Goal: Task Accomplishment & Management: Complete application form

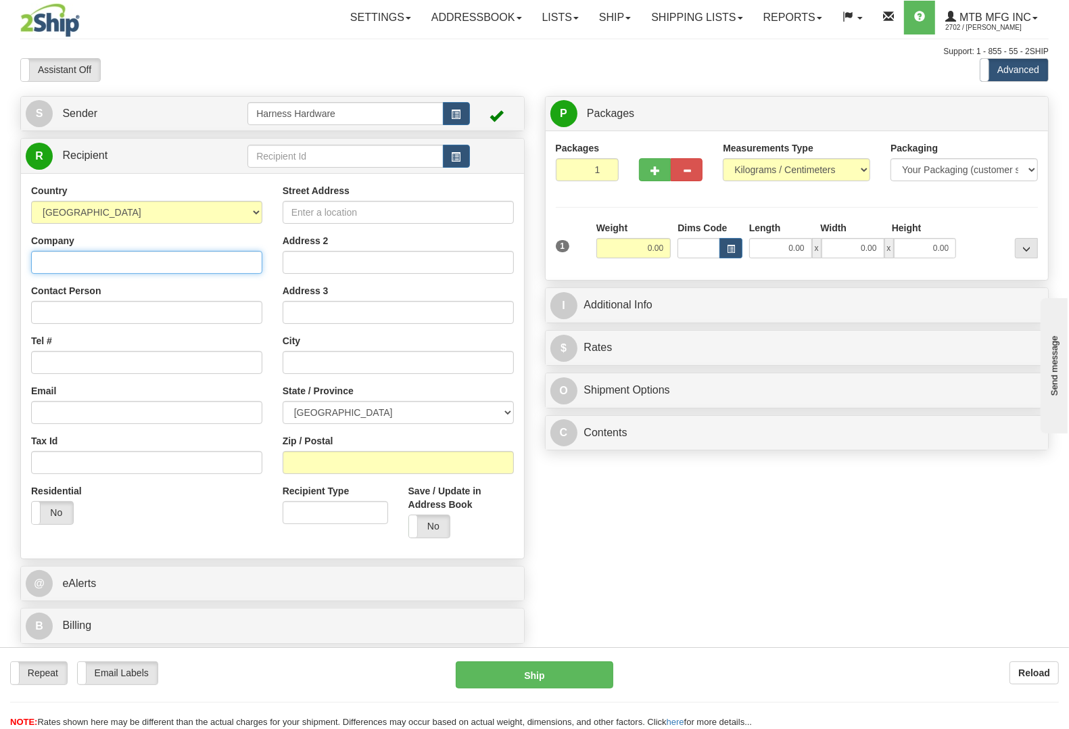
click at [127, 269] on input "Company" at bounding box center [146, 262] width 231 height 23
click at [277, 159] on input "text" at bounding box center [345, 156] width 195 height 23
type input "blas"
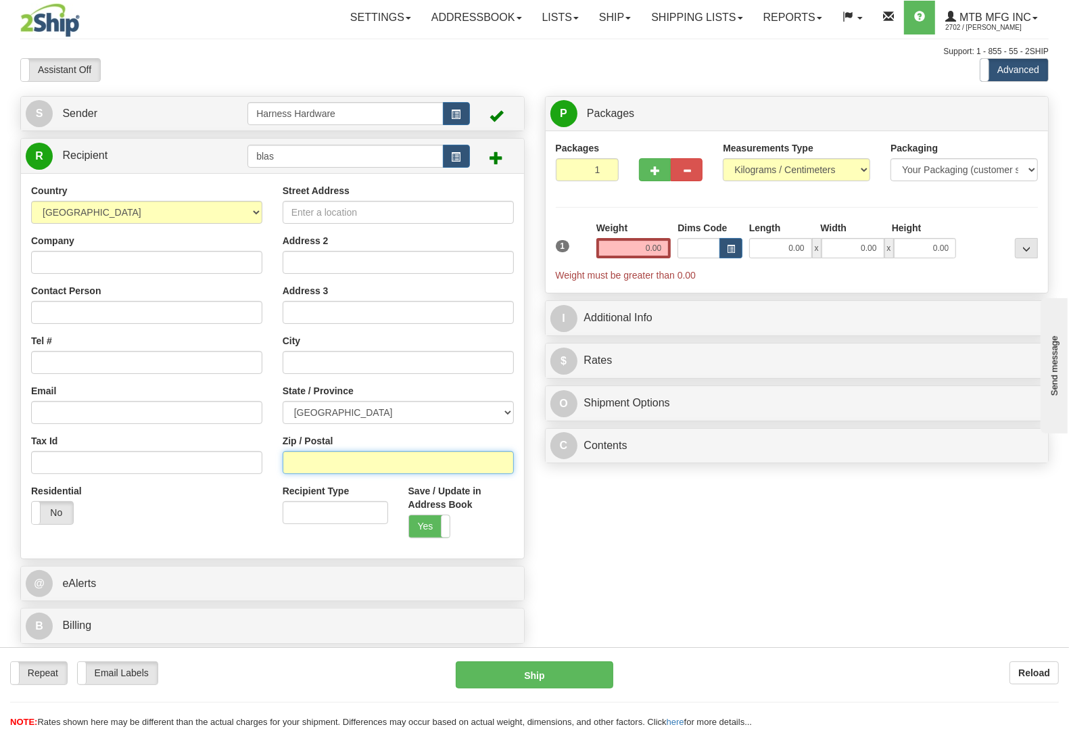
click at [376, 451] on input "Zip / Postal" at bounding box center [398, 462] width 231 height 23
paste input "V8E 0G6"
type input "V8E 0G6"
type input "WHISTLER"
select select "BC"
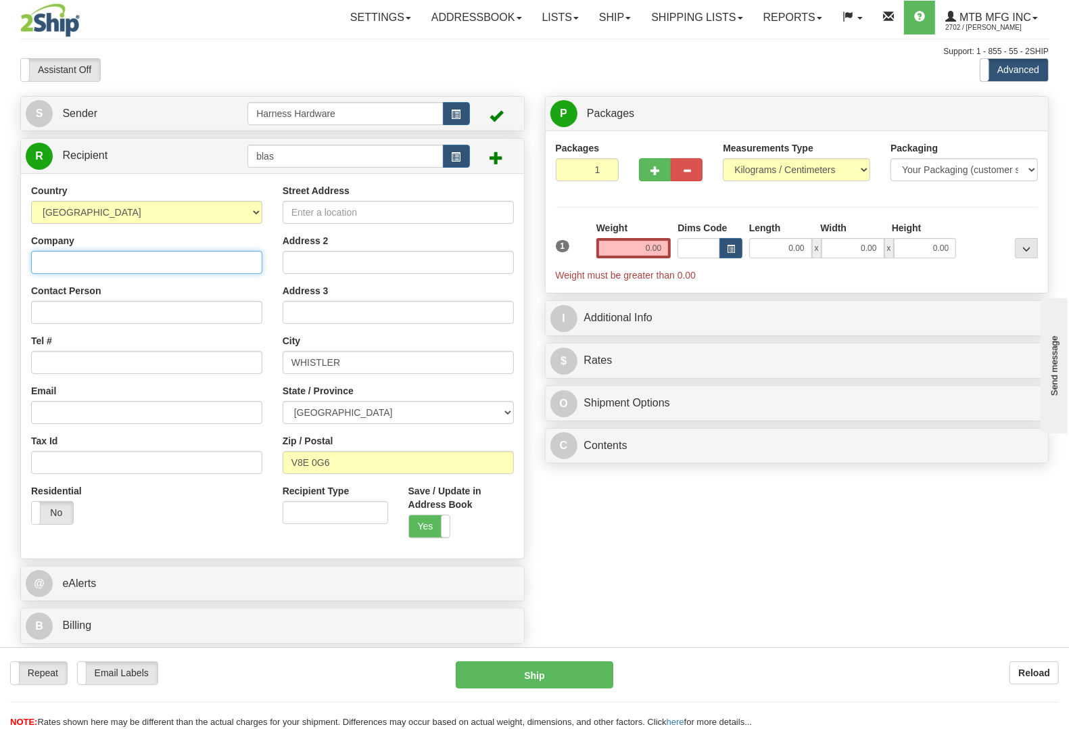
click at [99, 265] on input "Company" at bounding box center [146, 262] width 231 height 23
paste input "Blackcomb Snowmobile"
type input "Blackcomb Snowmobile"
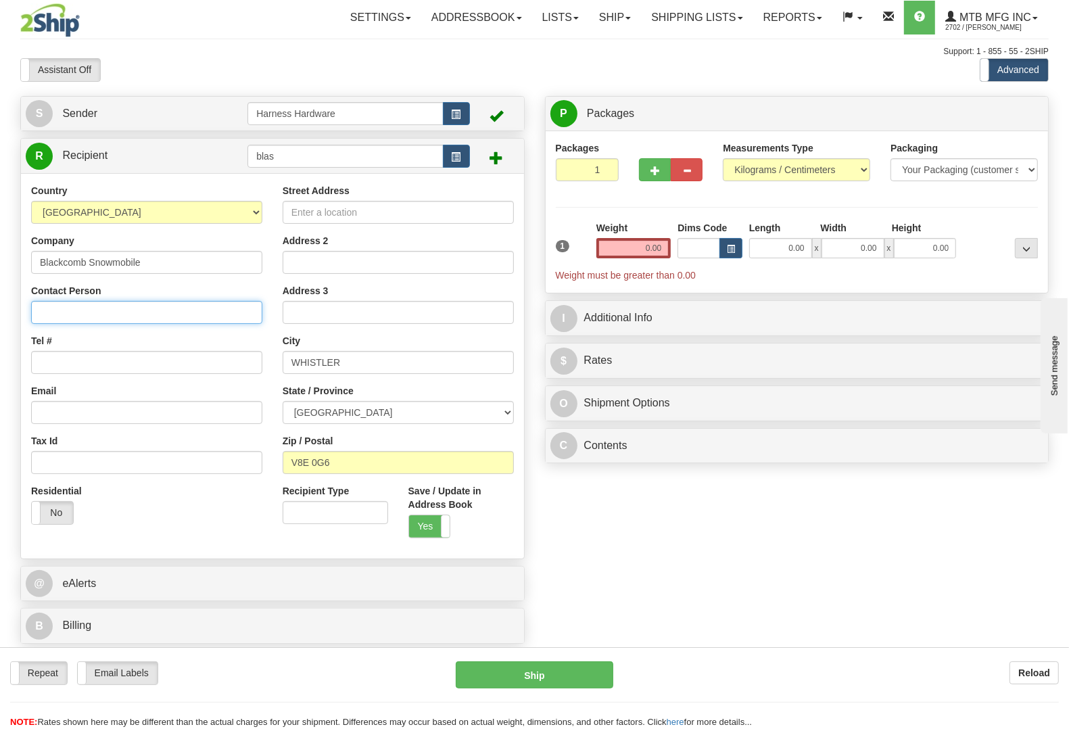
click at [145, 302] on input "Contact Person" at bounding box center [146, 312] width 231 height 23
paste input "[PERSON_NAME]"
type input "[PERSON_NAME]"
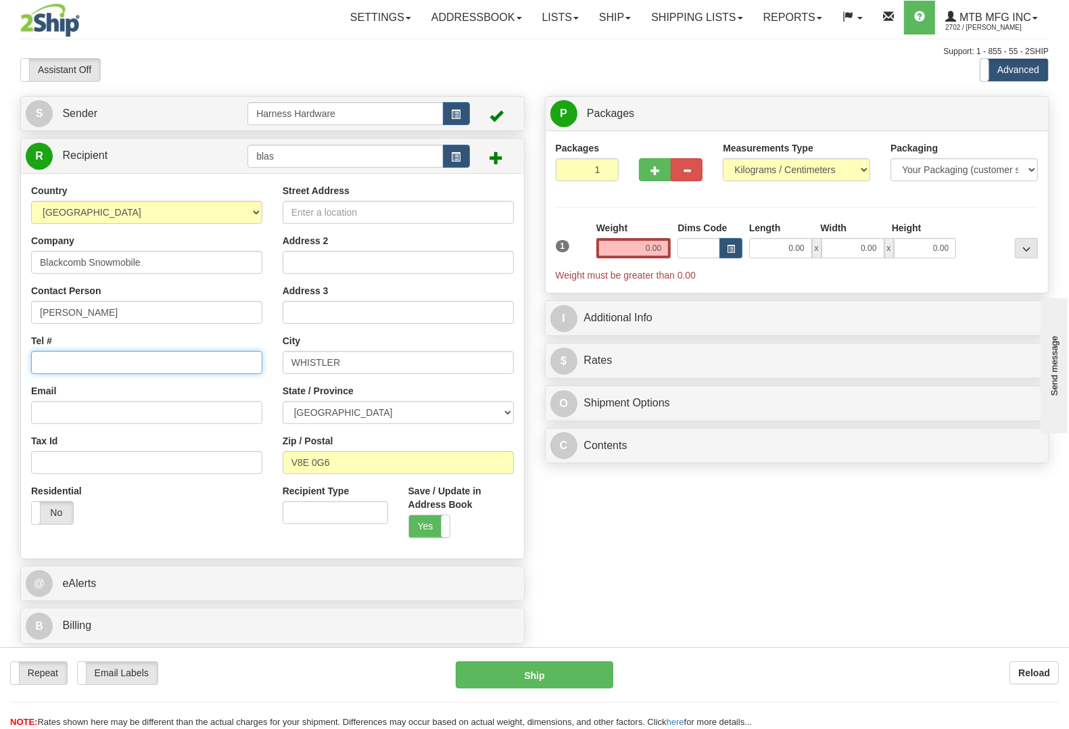
click at [102, 360] on input "Tel #" at bounding box center [146, 362] width 231 height 23
paste input "604) 905 7002"
type input "[PHONE_NUMBER]"
click at [440, 212] on input "Street Address" at bounding box center [398, 212] width 231 height 23
paste input "[STREET_ADDRESS]"
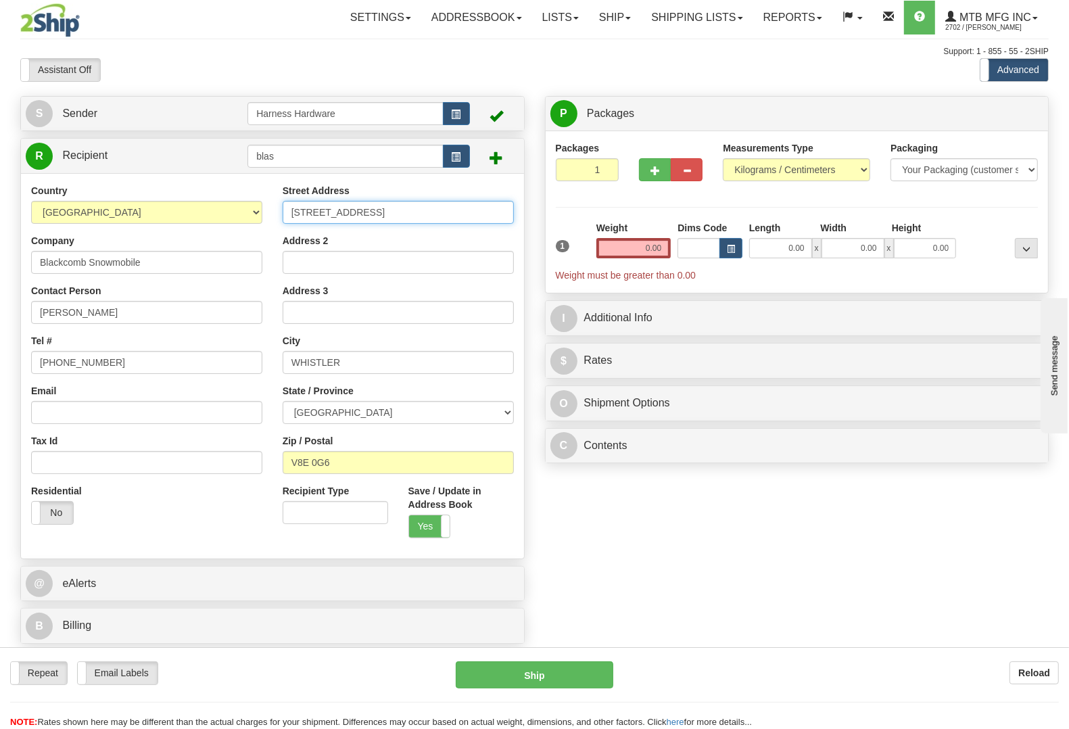
type input "[STREET_ADDRESS]"
drag, startPoint x: 630, startPoint y: 252, endPoint x: 802, endPoint y: 244, distance: 171.3
click at [802, 244] on div "1 Weight 0.00 Dims Code 0.00" at bounding box center [798, 251] width 490 height 61
type input "16.50"
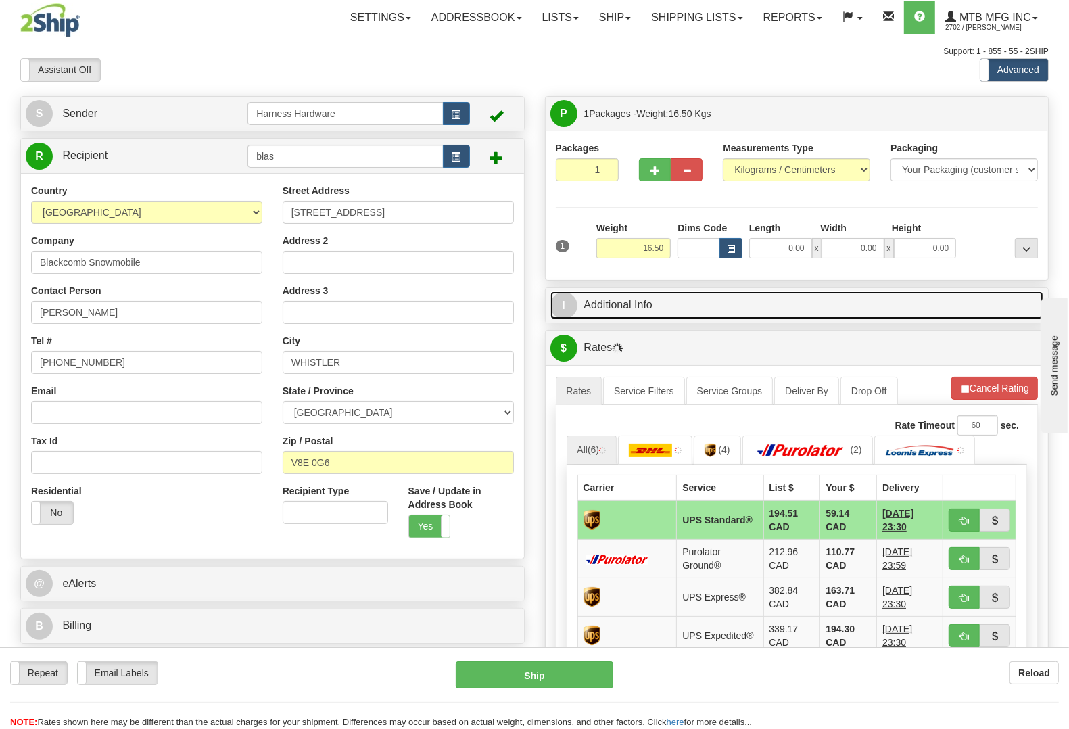
click at [739, 306] on link "I Additional Info" at bounding box center [798, 306] width 494 height 28
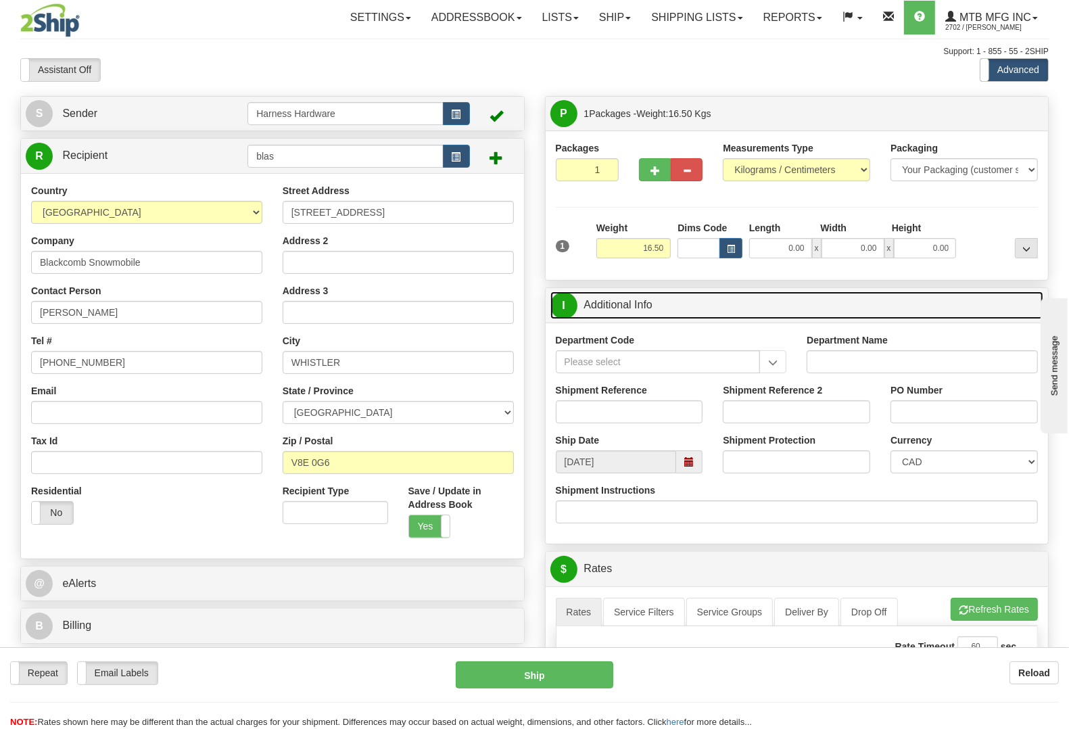
click at [694, 462] on span at bounding box center [689, 461] width 9 height 9
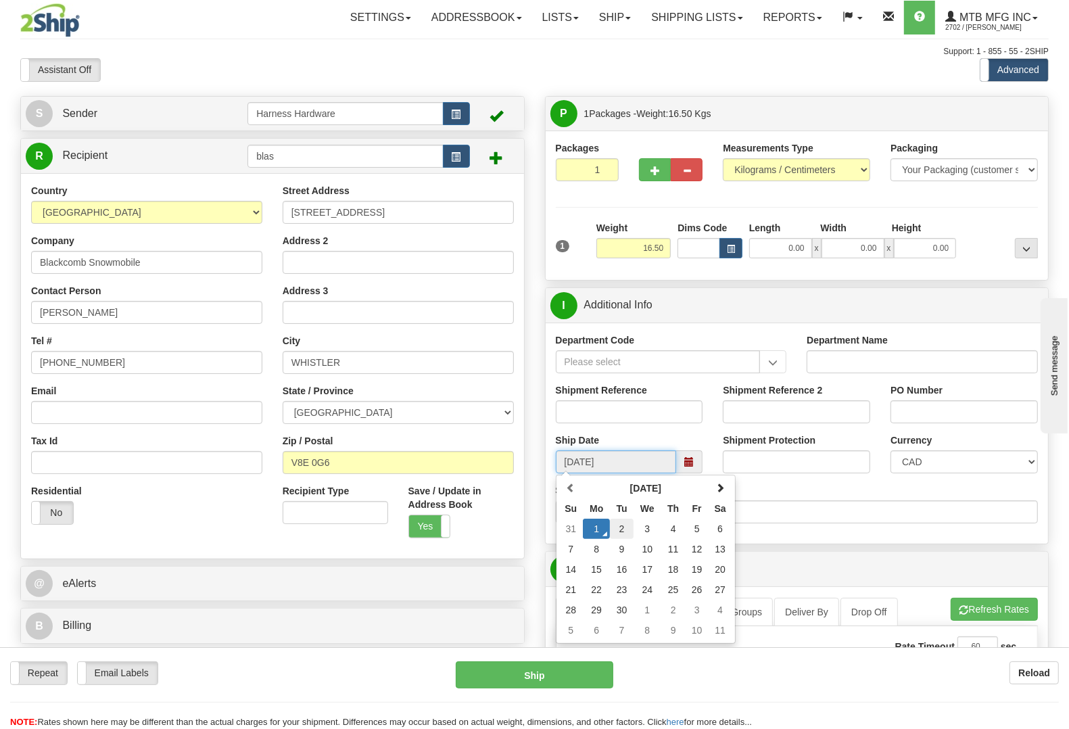
click at [624, 531] on td "2" at bounding box center [622, 529] width 24 height 20
type input "[DATE]"
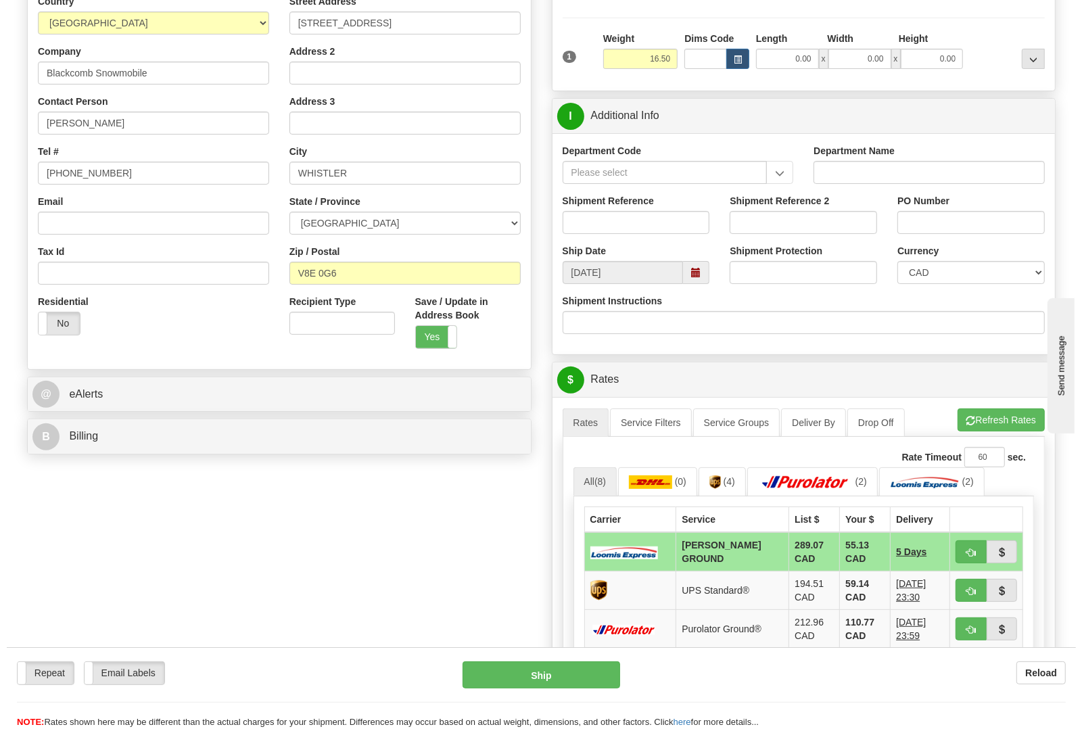
scroll to position [254, 0]
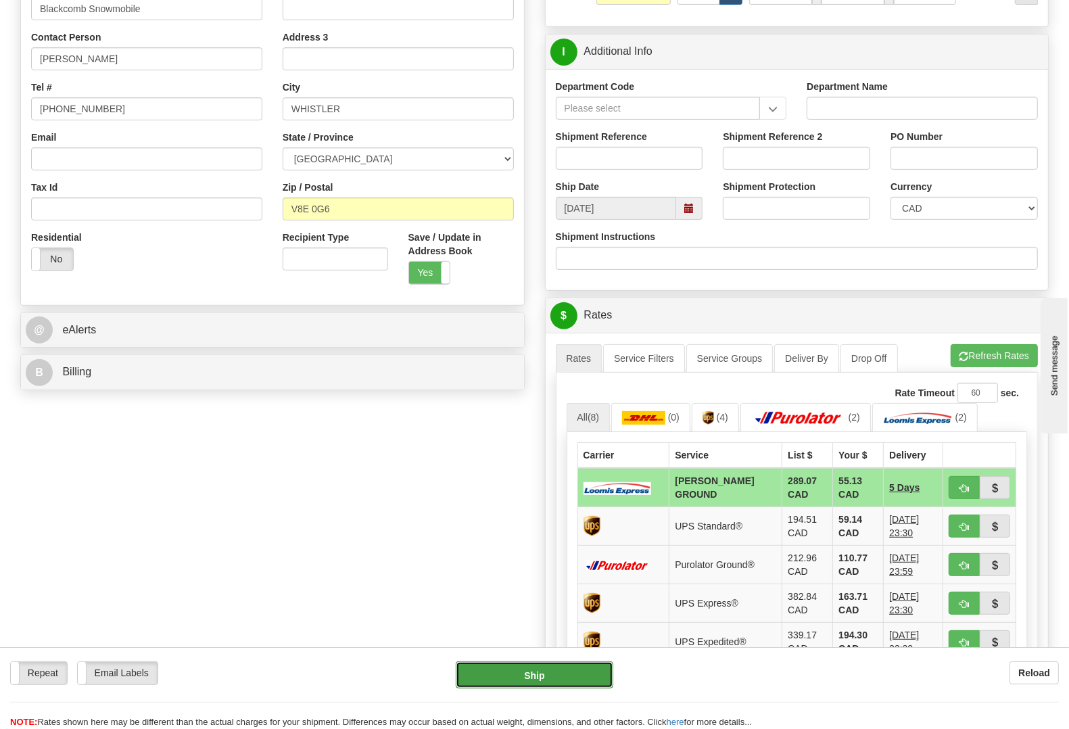
click at [524, 673] on button "Ship" at bounding box center [535, 675] width 158 height 27
type input "DD"
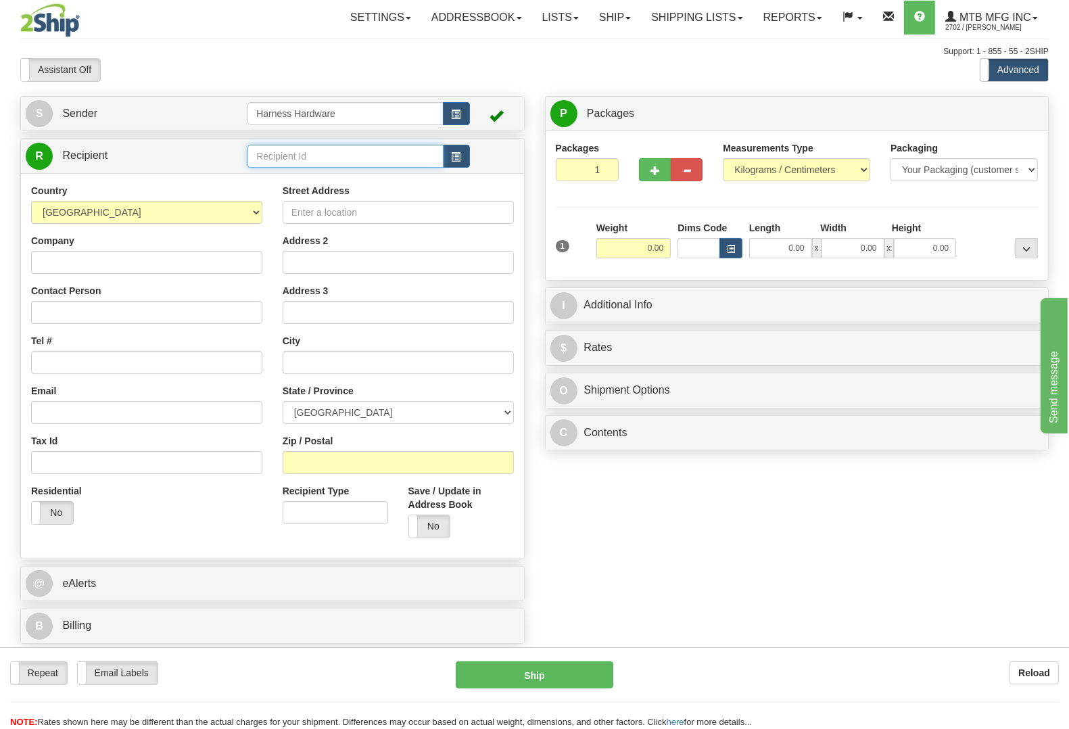
click at [303, 157] on input "text" at bounding box center [345, 156] width 195 height 23
type input "avem"
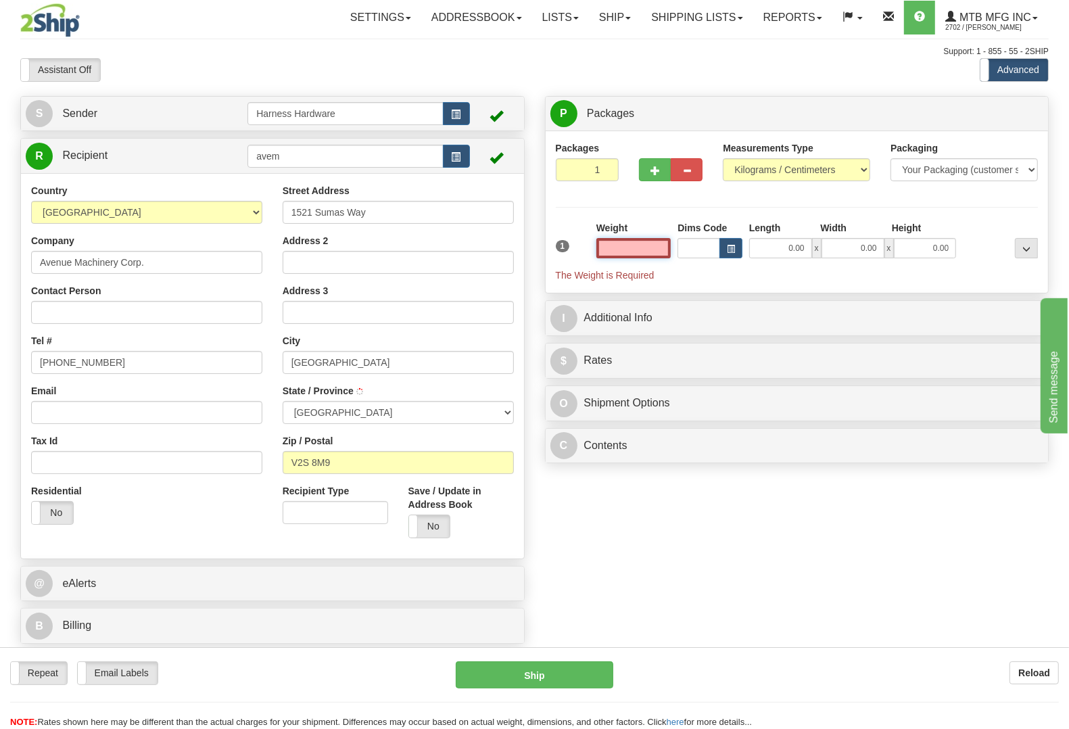
type input "ABBOTSFORD"
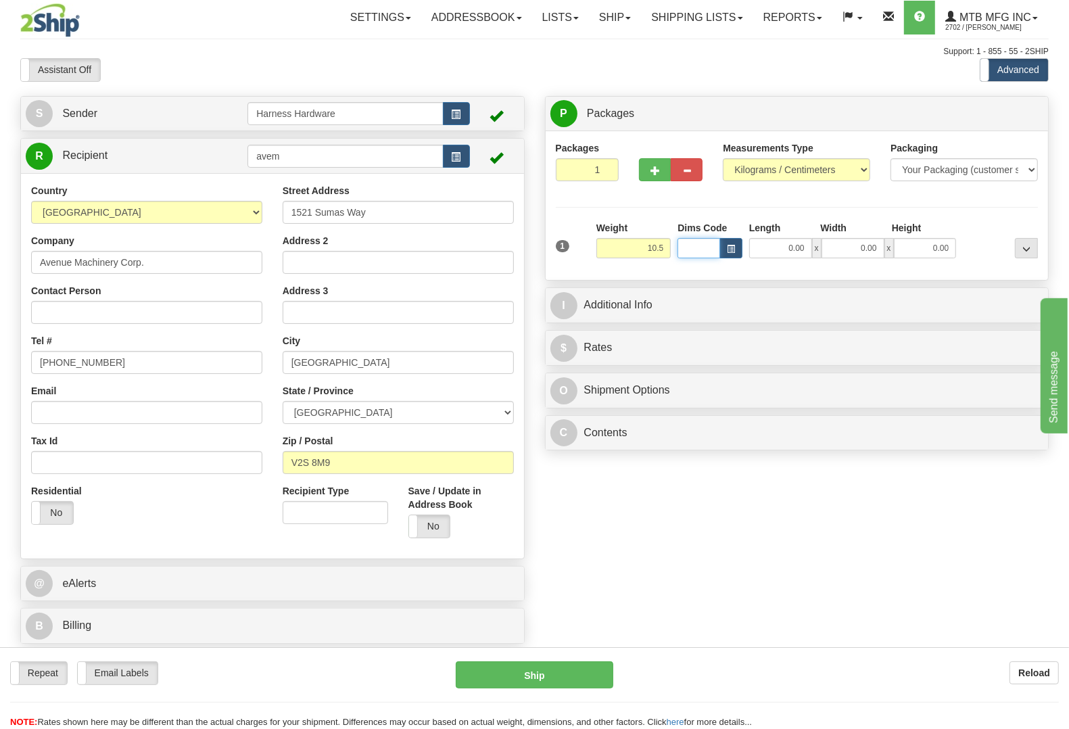
type input "10.50"
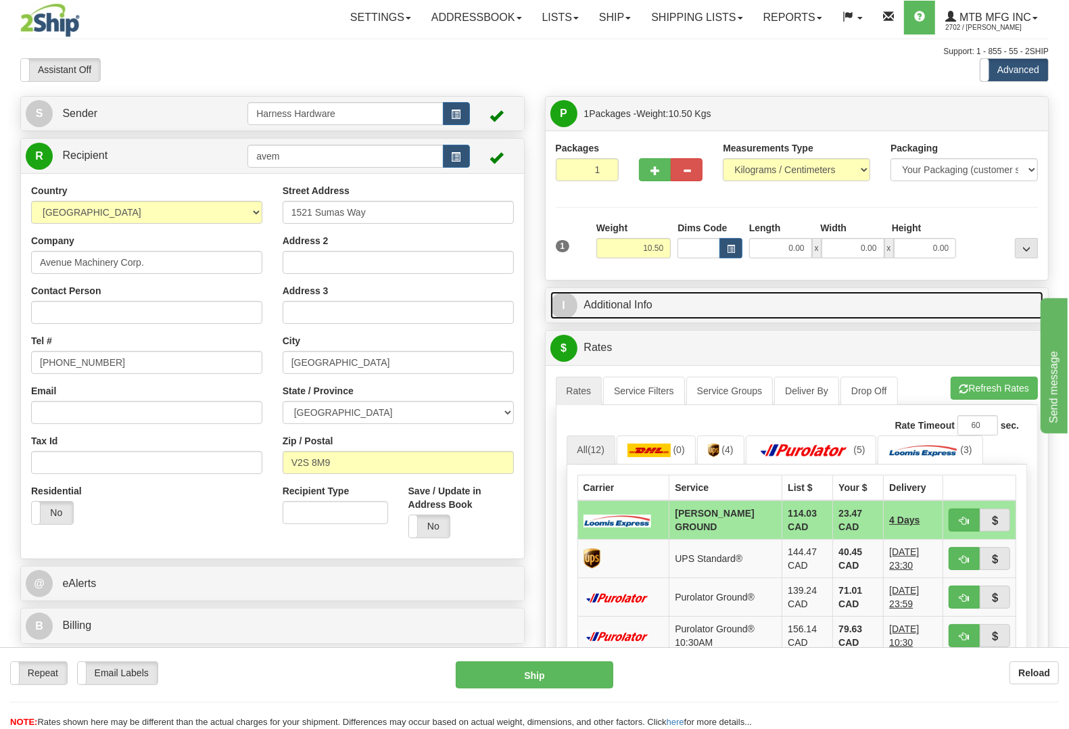
click at [624, 301] on link "I Additional Info" at bounding box center [798, 306] width 494 height 28
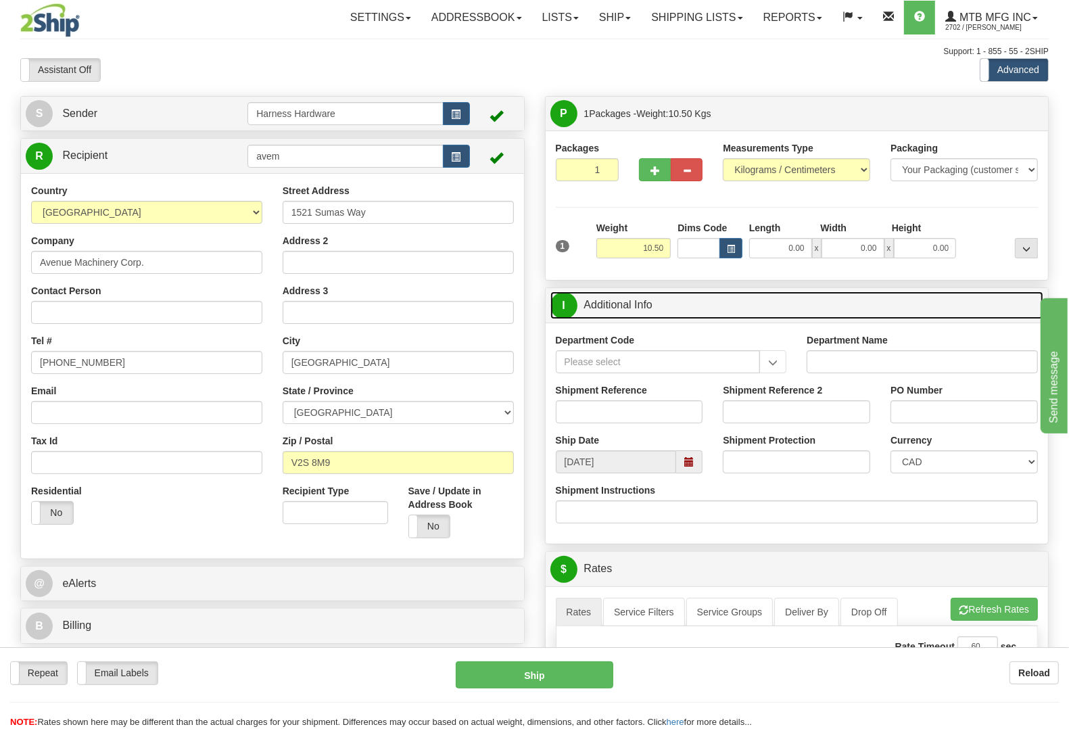
click at [693, 464] on span at bounding box center [689, 461] width 9 height 9
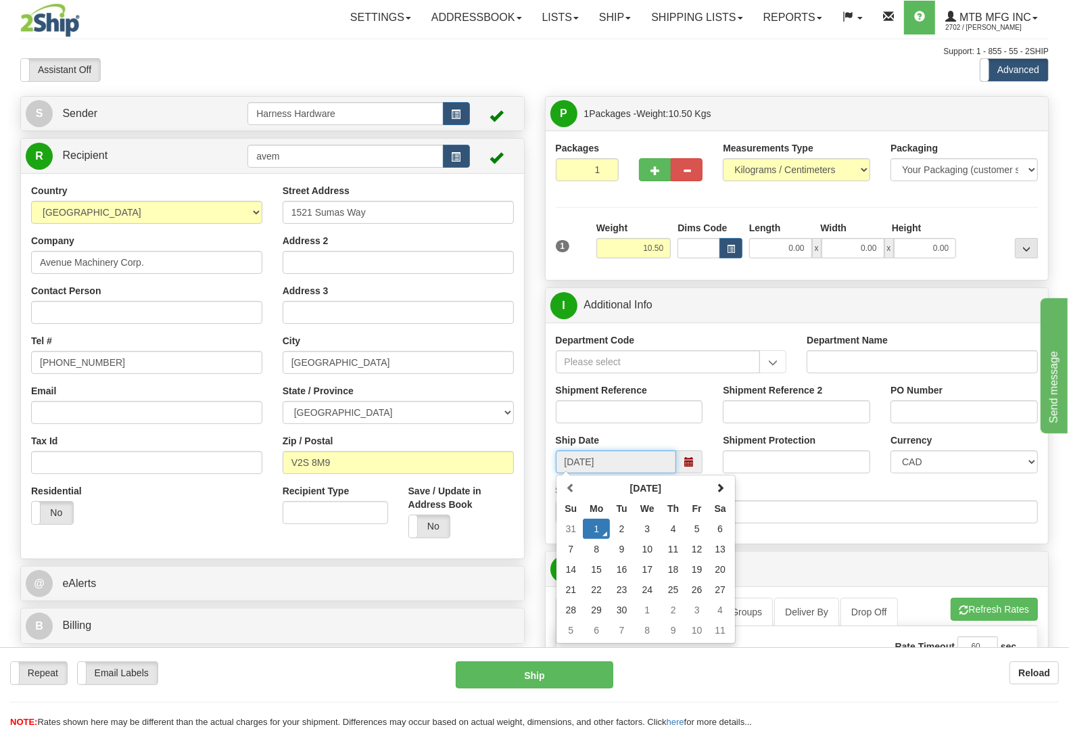
drag, startPoint x: 617, startPoint y: 535, endPoint x: 610, endPoint y: 542, distance: 10.1
click at [616, 535] on td "2" at bounding box center [622, 529] width 24 height 20
type input "[DATE]"
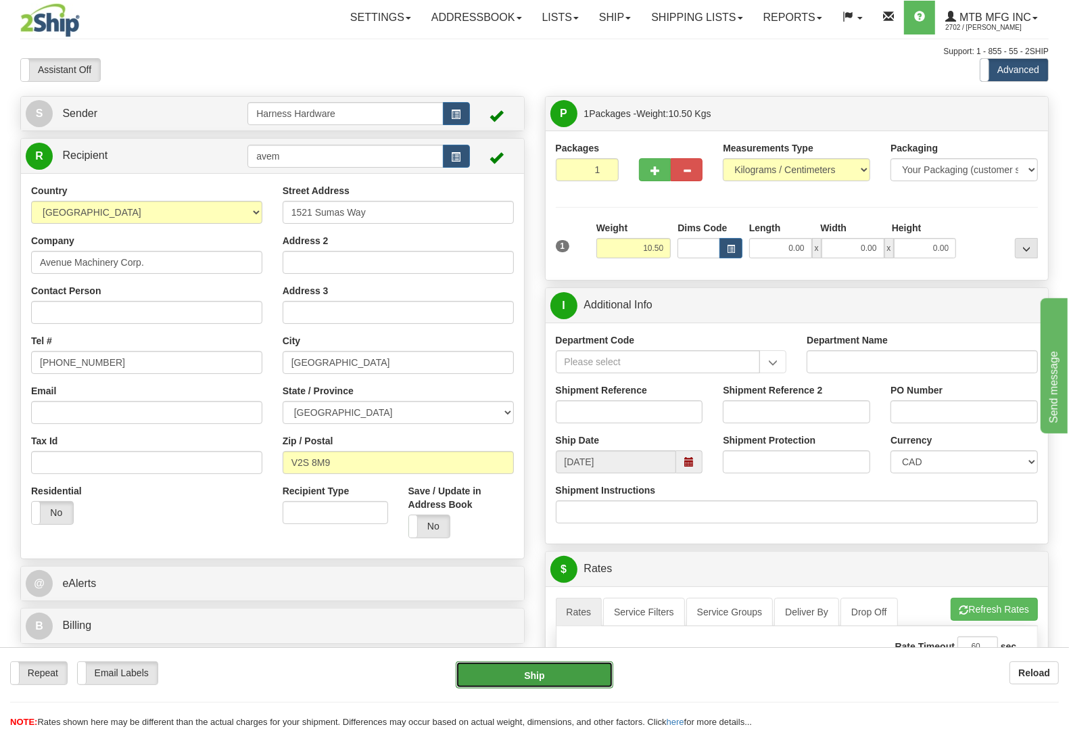
click at [558, 676] on button "Ship" at bounding box center [535, 675] width 158 height 27
type input "DD"
